Goal: Task Accomplishment & Management: Manage account settings

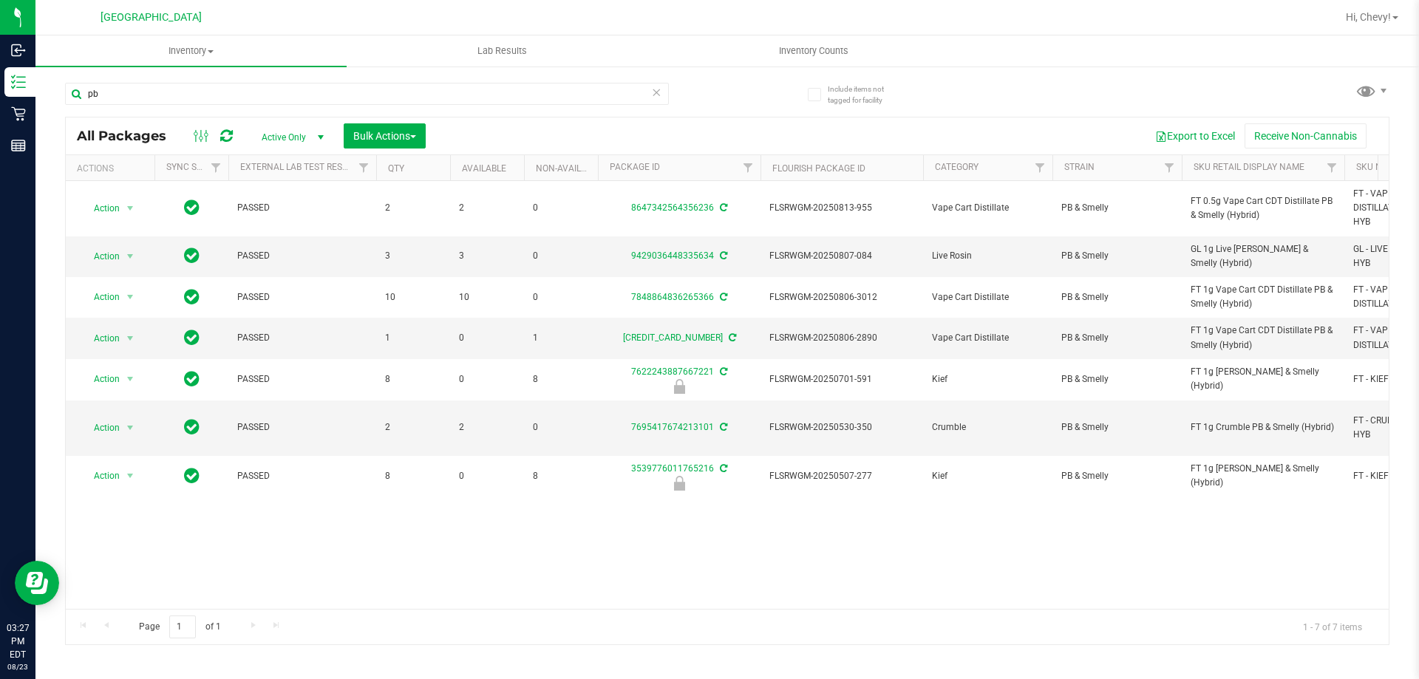
click at [1387, 2] on nav "Palm Coast WC Hi, Chevy!" at bounding box center [726, 17] width 1383 height 35
click at [1380, 19] on span "Hi, Chevy!" at bounding box center [1368, 17] width 45 height 12
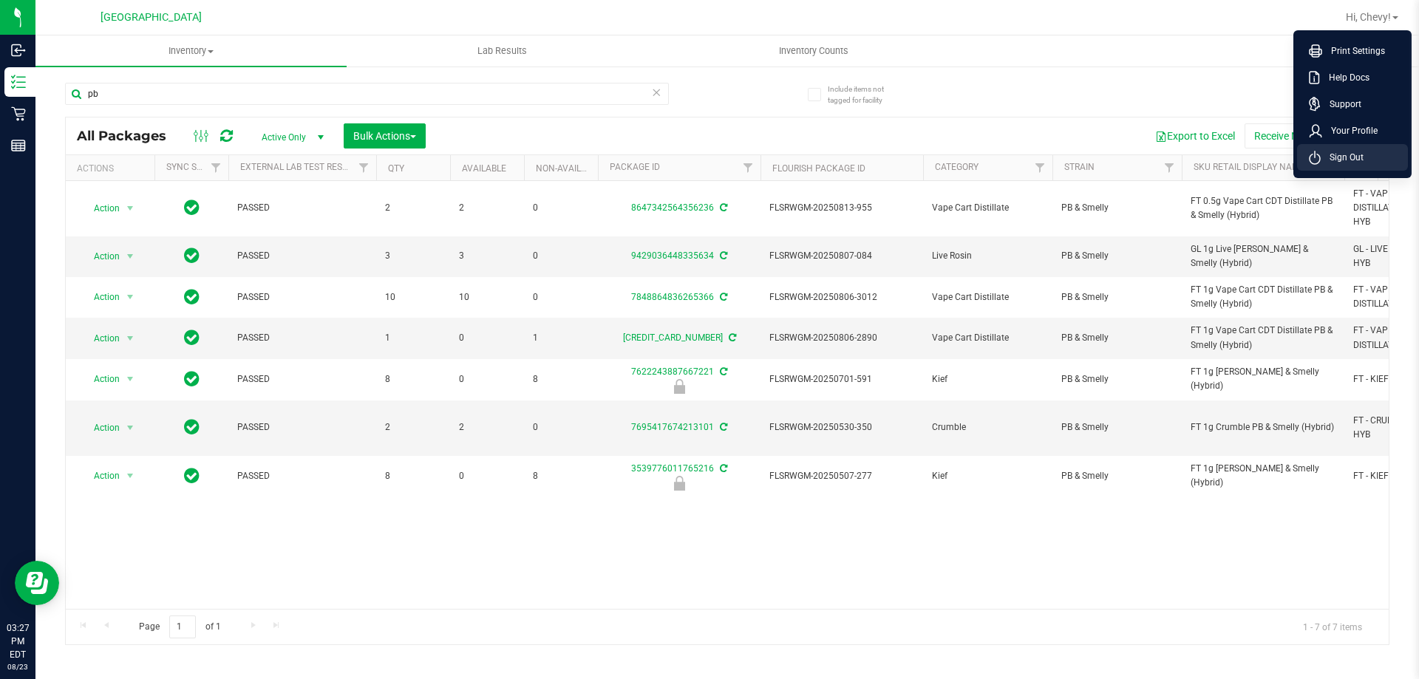
click at [1340, 158] on span "Sign Out" at bounding box center [1341, 157] width 43 height 15
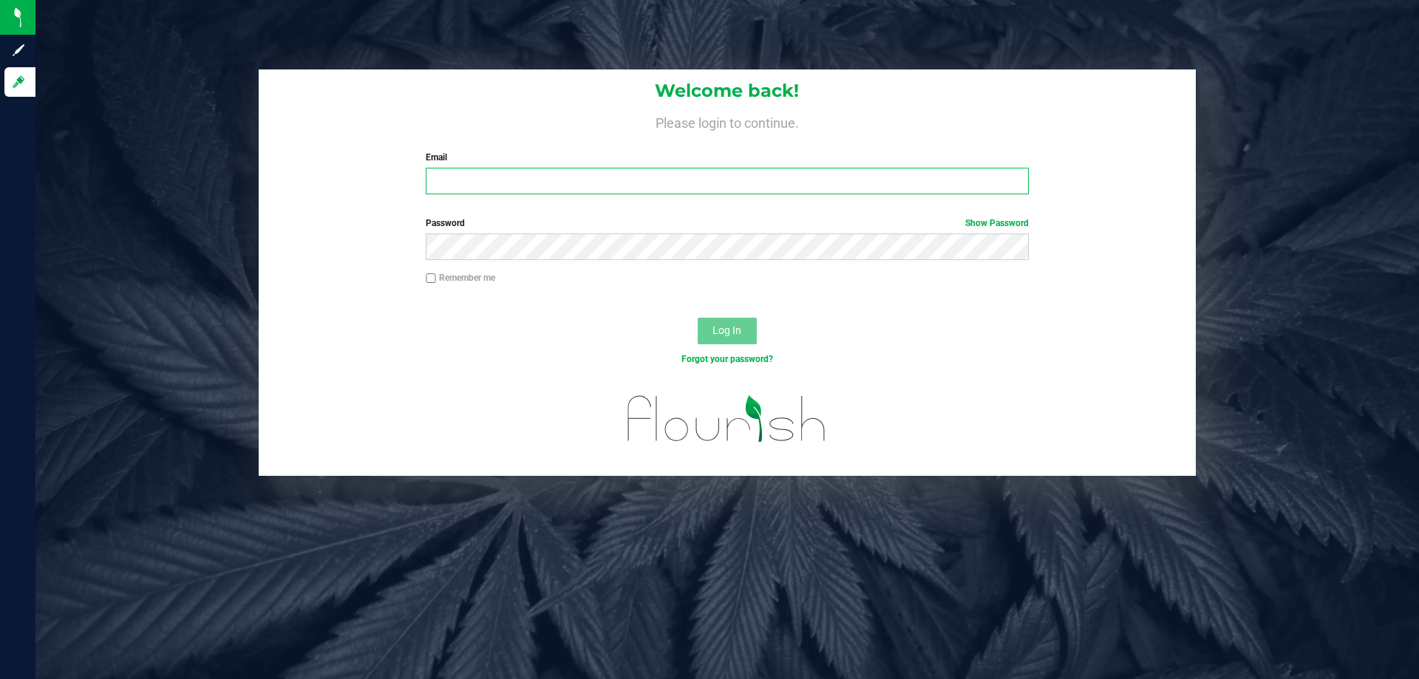
click at [802, 188] on input "Email" at bounding box center [727, 181] width 602 height 27
type input "satorres@liveparallel.com"
click at [698, 318] on button "Log In" at bounding box center [727, 331] width 59 height 27
